Goal: Task Accomplishment & Management: Manage account settings

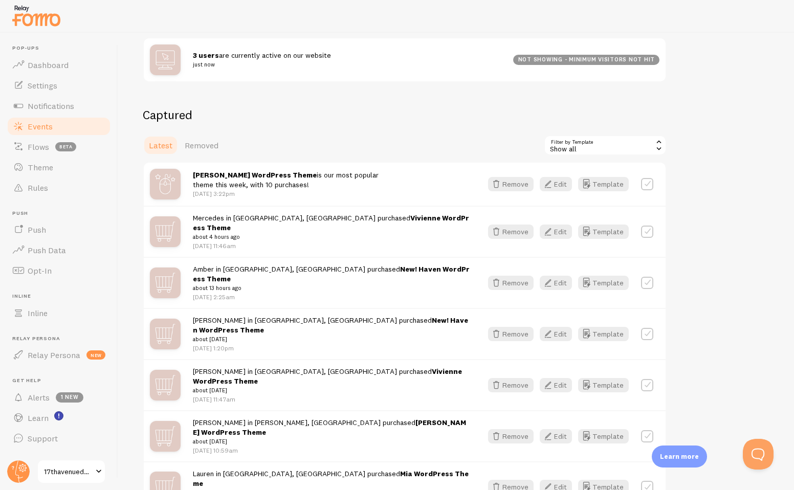
scroll to position [101, 0]
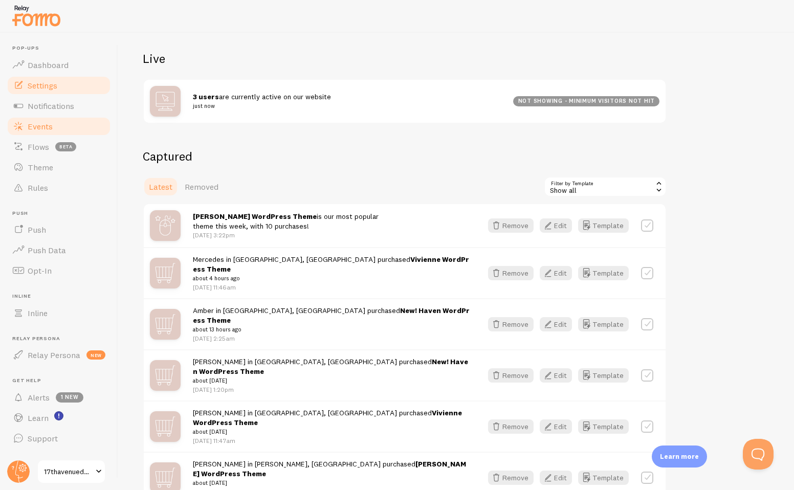
click at [44, 85] on span "Settings" at bounding box center [43, 85] width 30 height 10
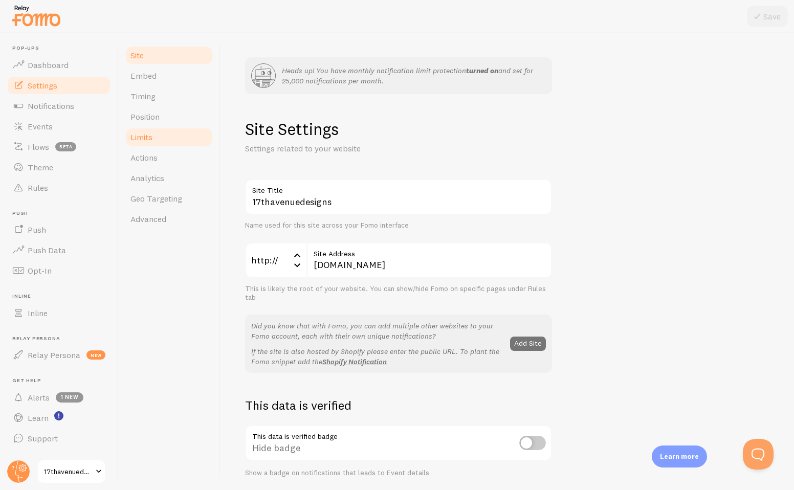
click at [156, 142] on link "Limits" at bounding box center [169, 137] width 90 height 20
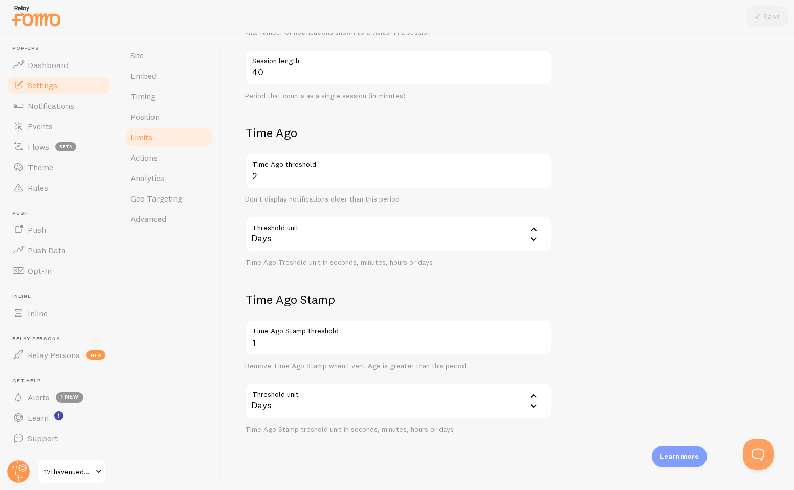
scroll to position [348, 0]
drag, startPoint x: 258, startPoint y: 346, endPoint x: 238, endPoint y: 340, distance: 20.7
click at [238, 340] on div "Heads up! You have monthly notification limit protection turned on and set for …" at bounding box center [508, 261] width 574 height 457
type input "2"
click at [765, 7] on button "Save" at bounding box center [767, 16] width 41 height 20
